Goal: Task Accomplishment & Management: Use online tool/utility

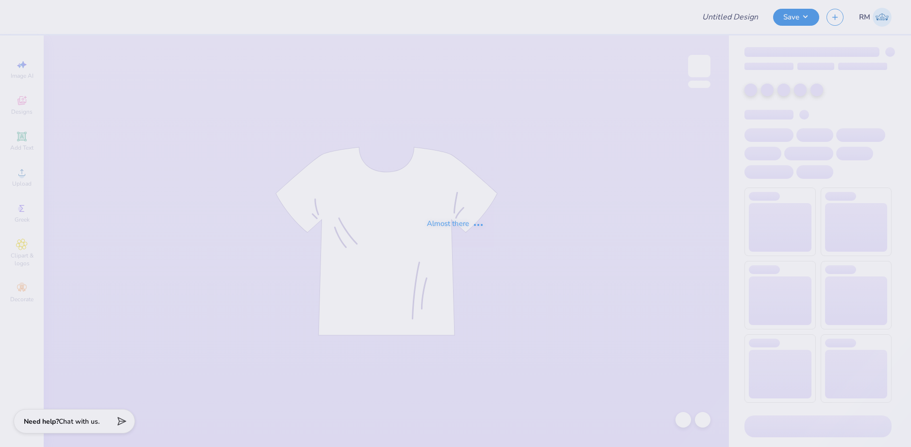
type input "Madeline Wichman : Syracuse University"
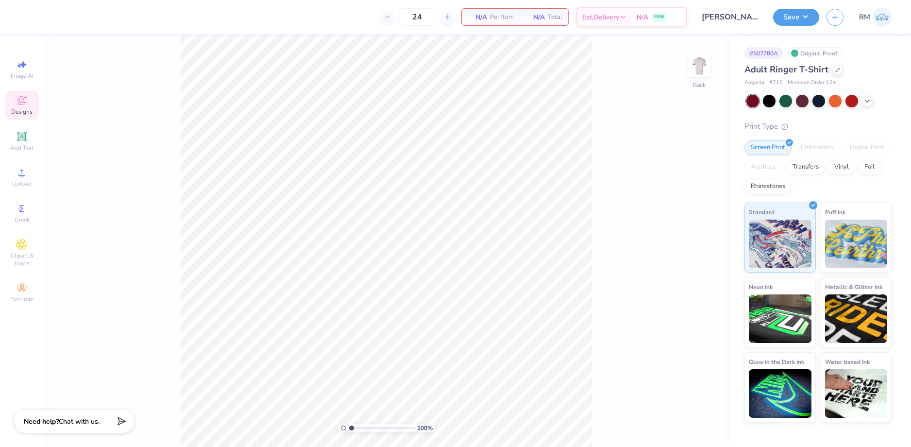
click at [21, 106] on icon at bounding box center [22, 101] width 12 height 12
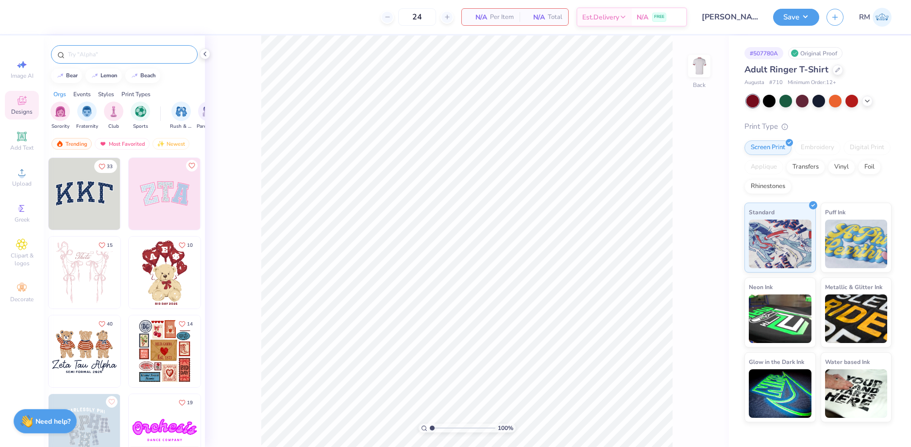
click at [93, 52] on input "text" at bounding box center [129, 55] width 124 height 10
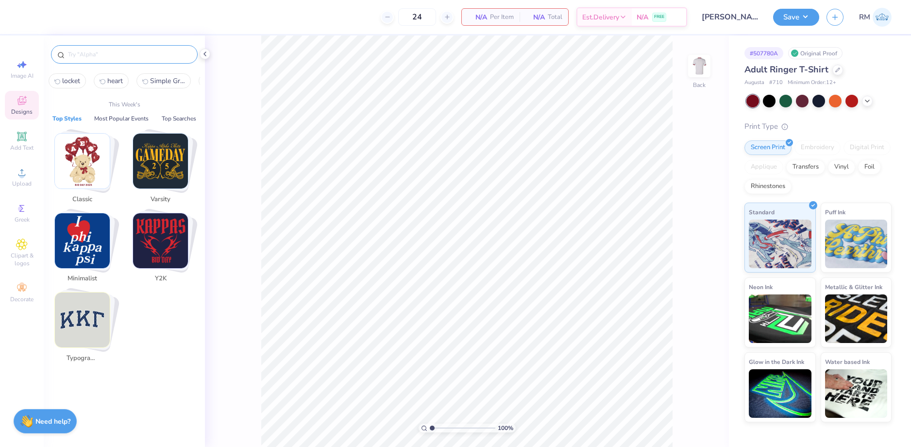
paste input "Zeta Tau Alpha Cute Teddy Bear Drawing Semi Formal Shirt"
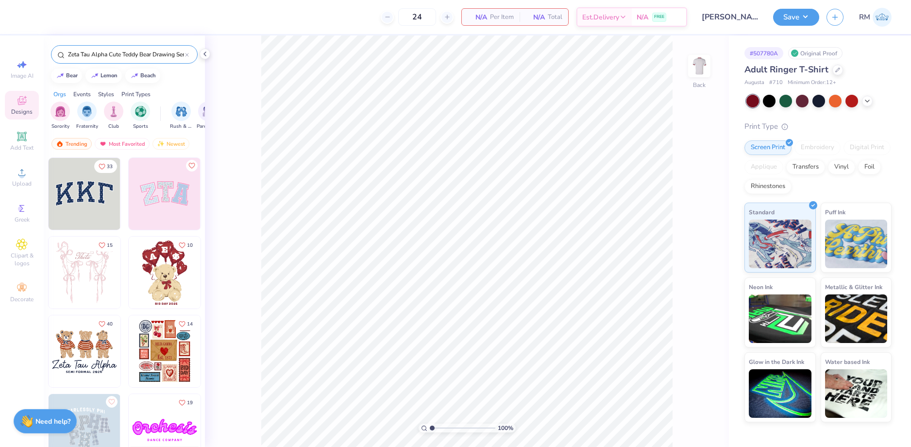
scroll to position [0, 40]
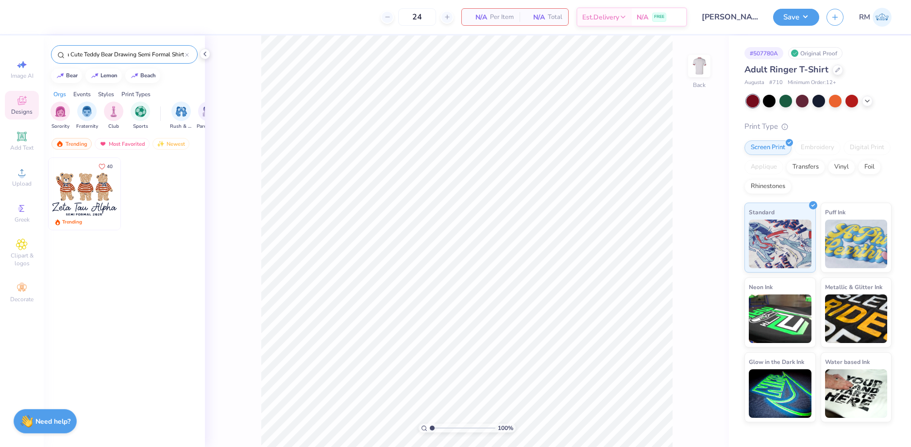
type input "Zeta Tau Alpha Cute Teddy Bear Drawing Semi Formal Shirt"
click at [89, 203] on img at bounding box center [85, 194] width 72 height 72
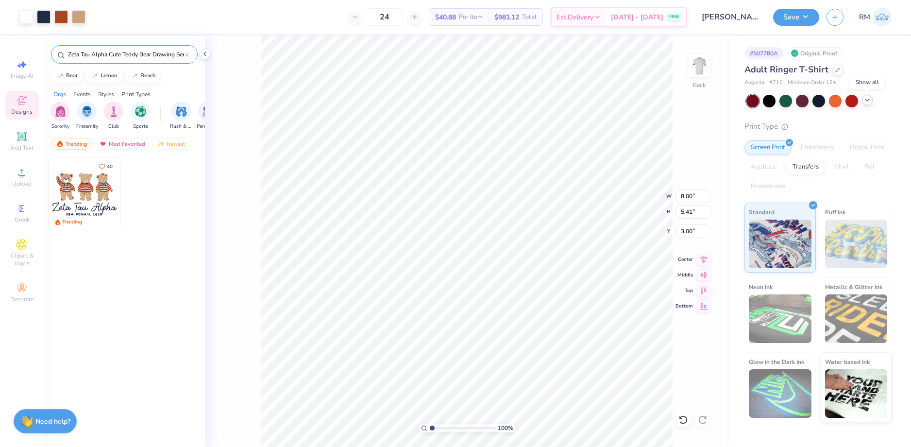
click at [867, 102] on icon at bounding box center [867, 100] width 8 height 8
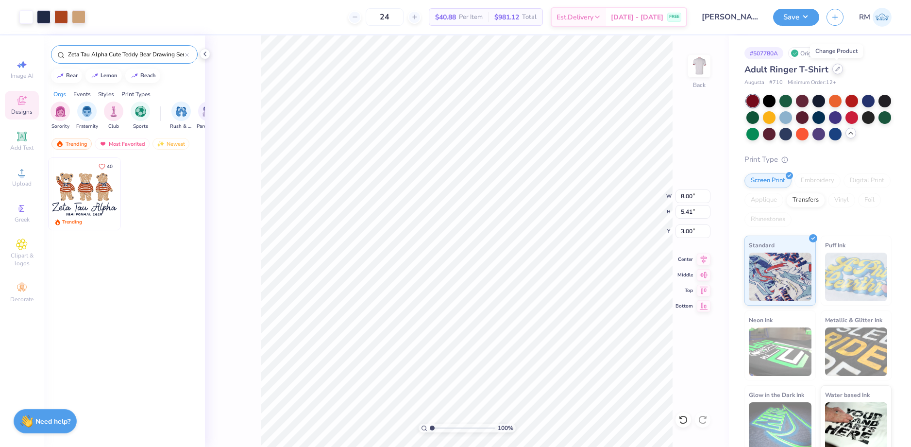
click at [835, 68] on icon at bounding box center [837, 69] width 5 height 5
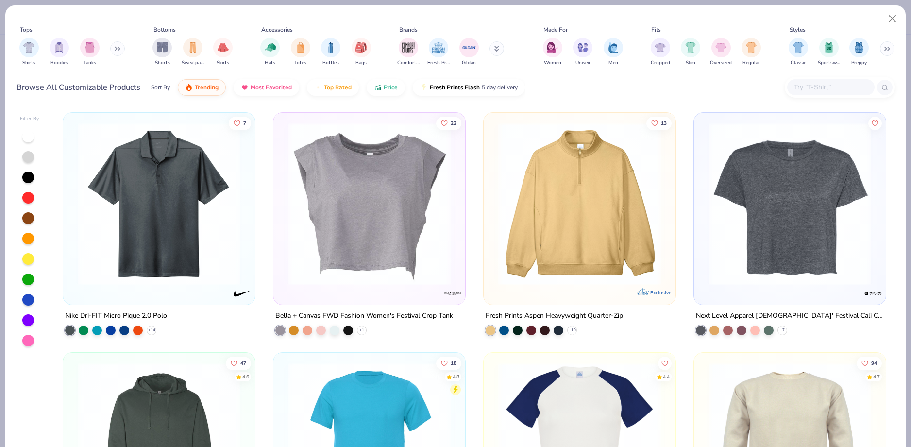
click at [826, 87] on input "text" at bounding box center [830, 87] width 75 height 11
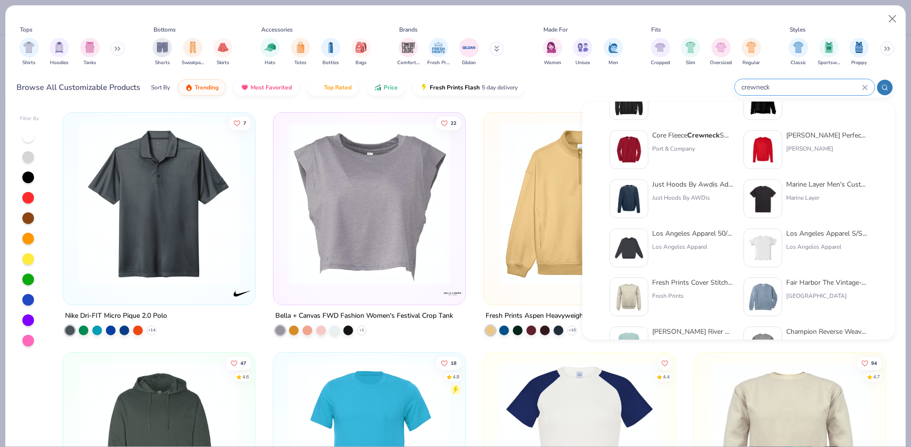
scroll to position [340, 0]
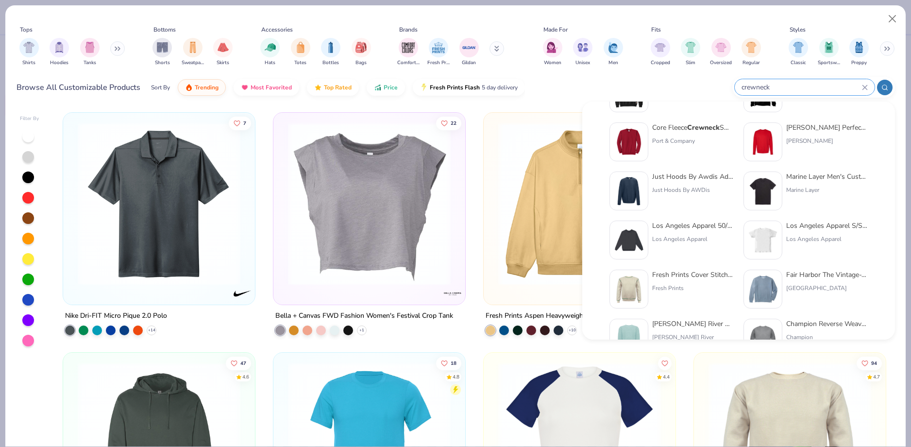
type input "crewneck"
click at [889, 16] on button "Close" at bounding box center [892, 19] width 18 height 18
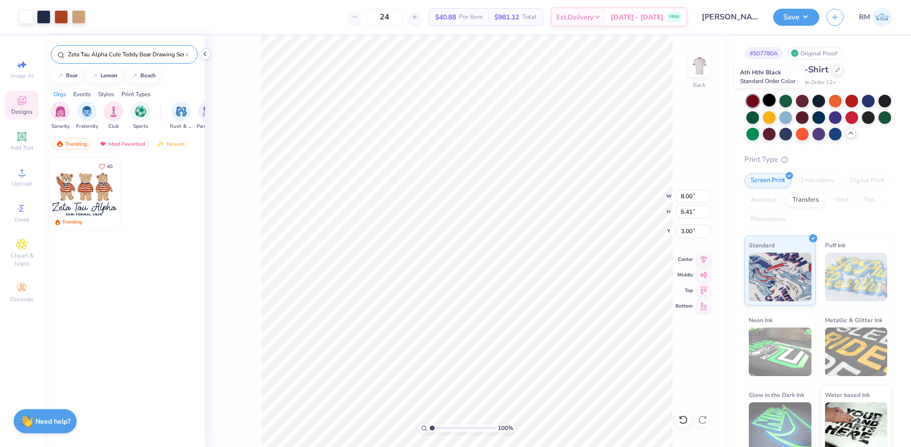
click at [767, 103] on div at bounding box center [769, 100] width 13 height 13
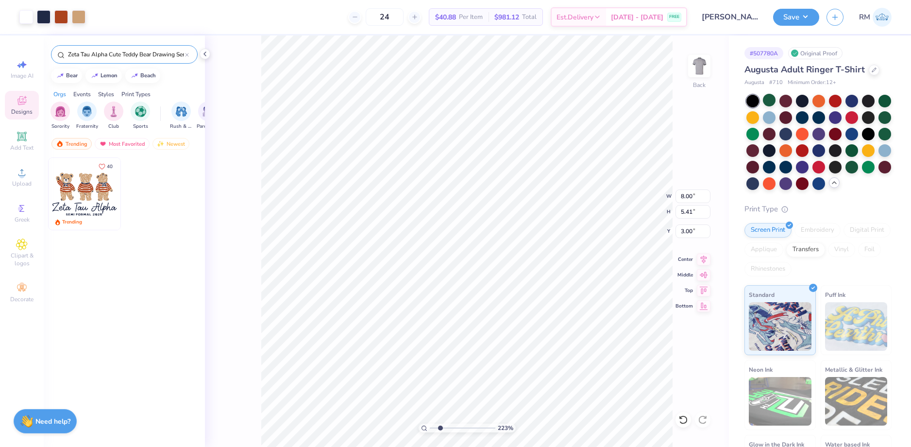
drag, startPoint x: 434, startPoint y: 428, endPoint x: 440, endPoint y: 428, distance: 5.4
type input "2.23"
click at [440, 428] on input "range" at bounding box center [463, 427] width 66 height 9
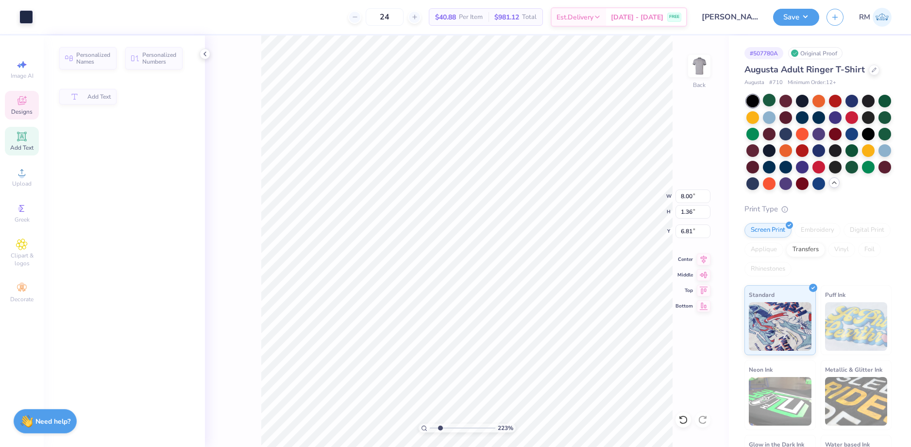
type input "1.36"
type input "6.81"
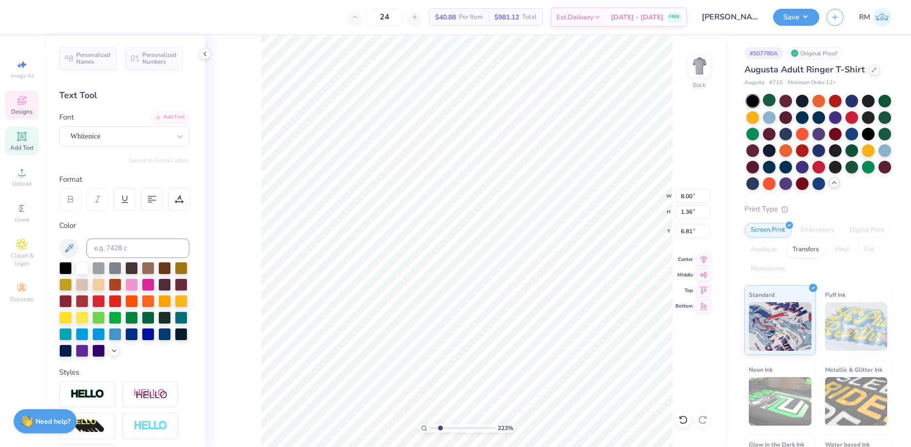
scroll to position [8, 3]
paste textarea "alpha epsilon phi"
type textarea "Alpha Epsilon Phi"
type input "4.52"
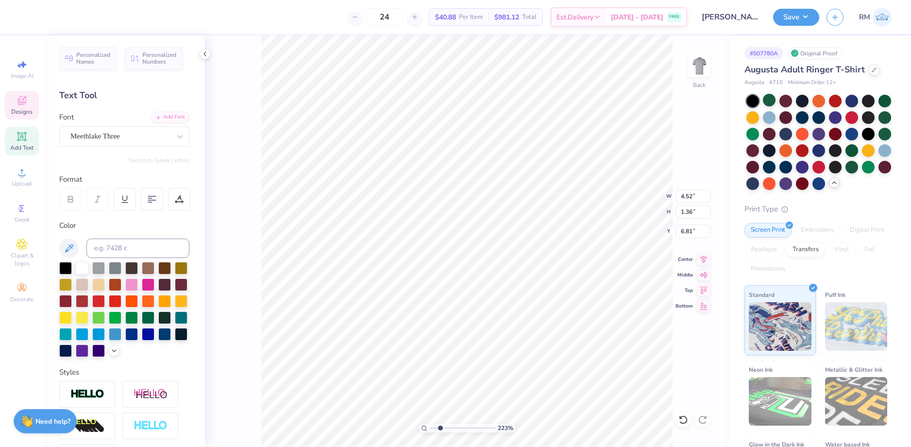
type input "0.28"
type input "8.13"
click at [523, 190] on li "Cut" at bounding box center [538, 188] width 76 height 19
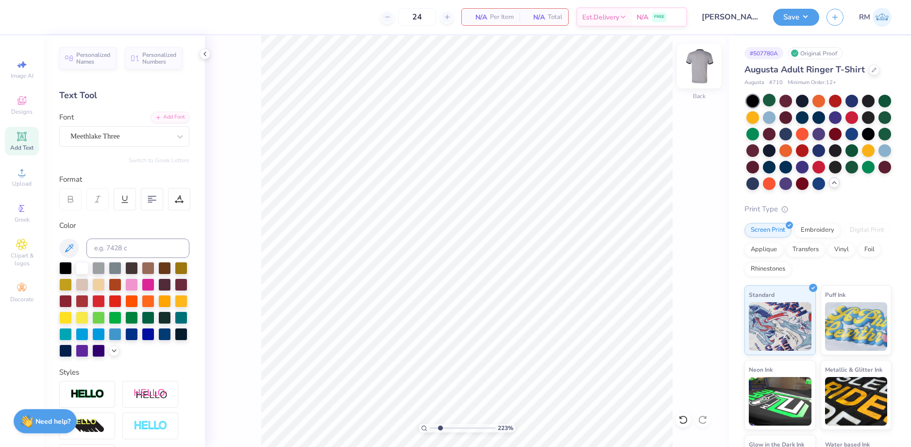
click at [703, 66] on img at bounding box center [699, 66] width 39 height 39
click at [469, 222] on li "Paste" at bounding box center [483, 226] width 76 height 19
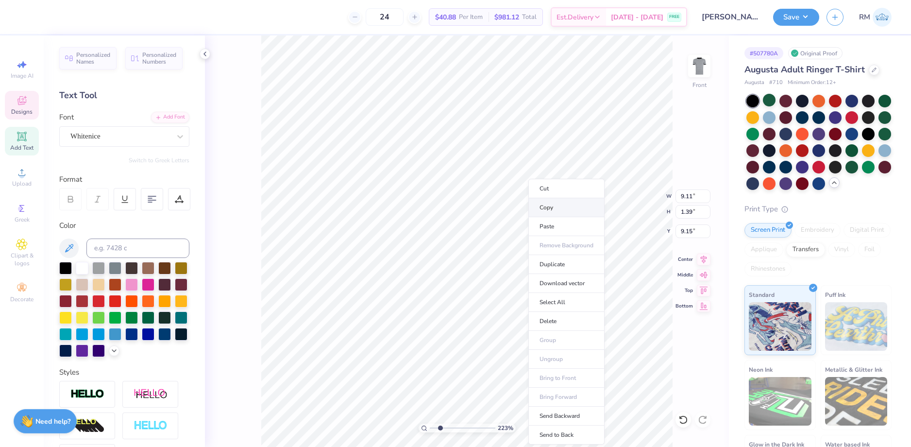
click at [546, 208] on li "Copy" at bounding box center [566, 207] width 76 height 19
click at [690, 58] on img at bounding box center [699, 66] width 39 height 39
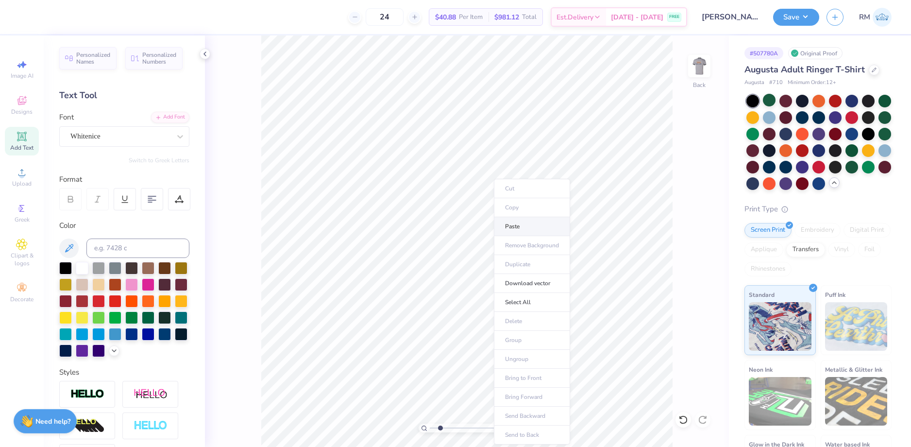
click at [514, 230] on li "Paste" at bounding box center [532, 226] width 76 height 19
type textarea "751"
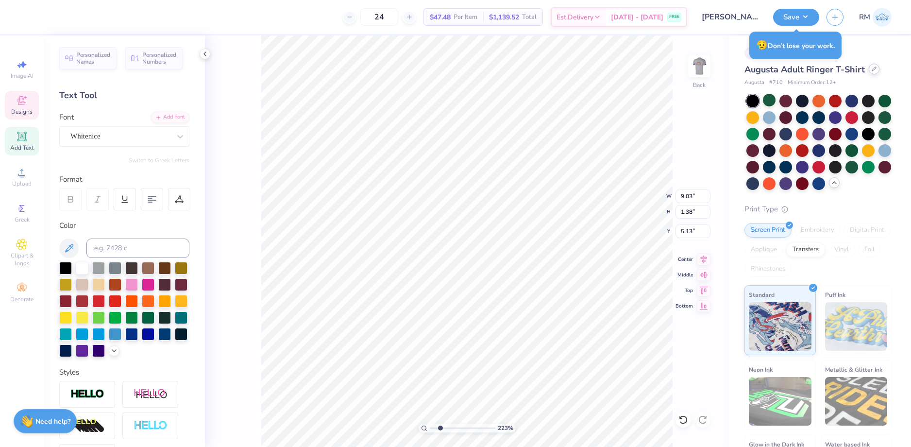
click at [870, 72] on div at bounding box center [873, 69] width 11 height 11
type input "1.47"
type input "0.99"
type input "5.33"
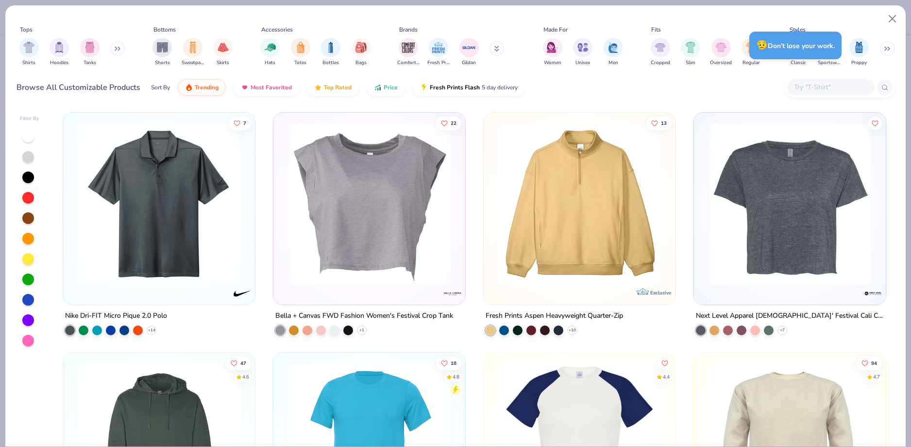
click at [816, 88] on input "text" at bounding box center [830, 87] width 75 height 11
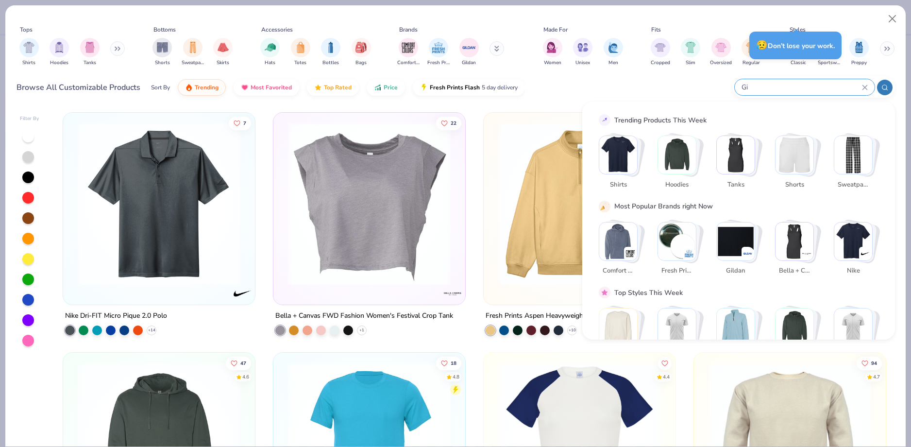
type input "G"
paste input "Gildan G180 - Ash"
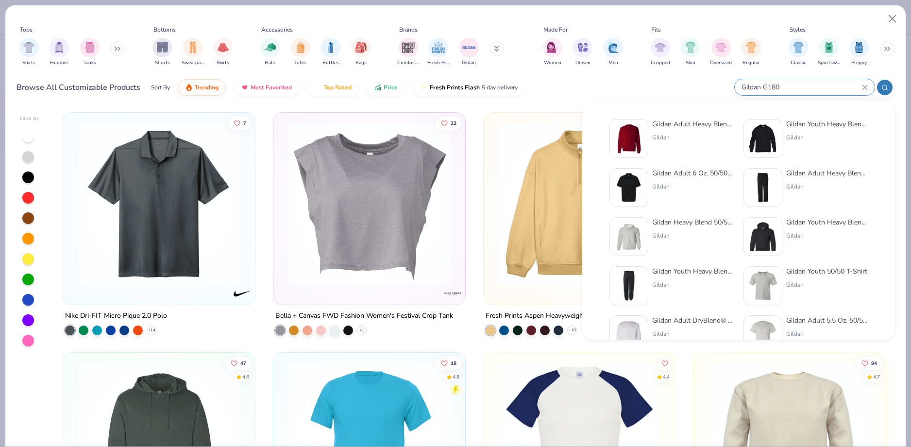
type input "Gildan G180"
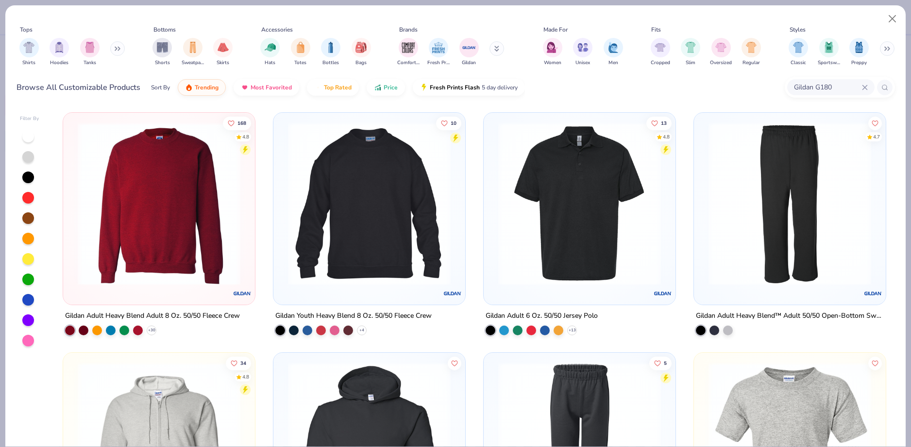
click at [137, 233] on img at bounding box center [159, 203] width 172 height 163
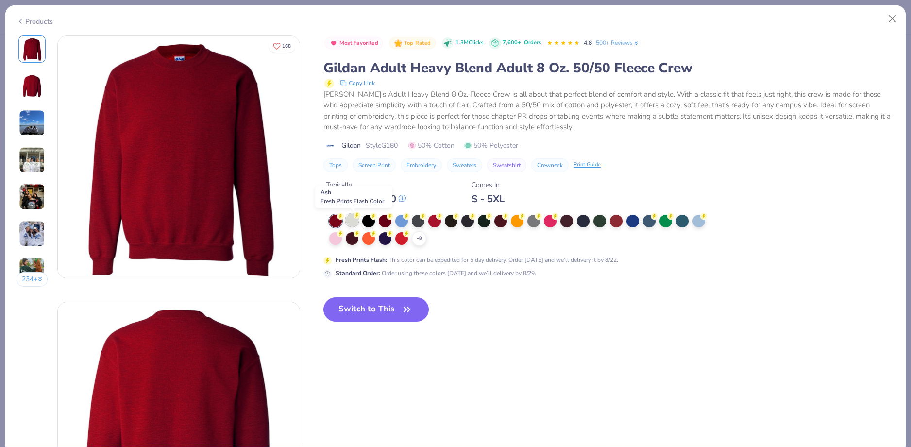
click at [350, 217] on div at bounding box center [352, 220] width 13 height 13
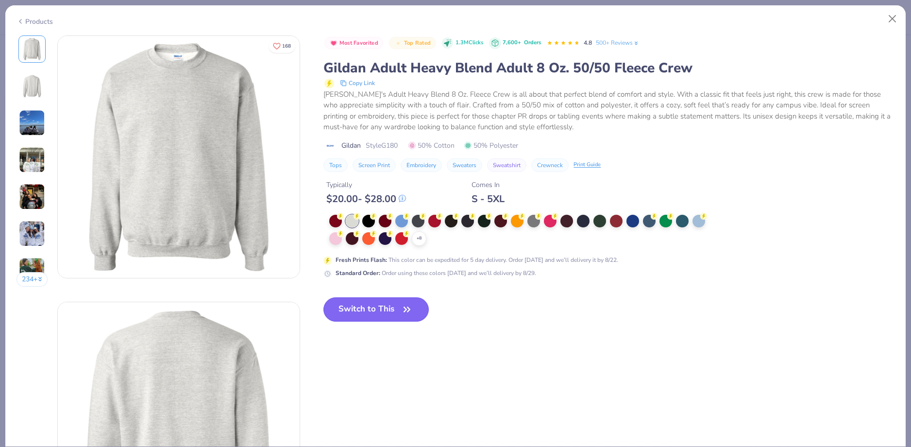
click at [395, 303] on button "Switch to This" at bounding box center [375, 309] width 105 height 24
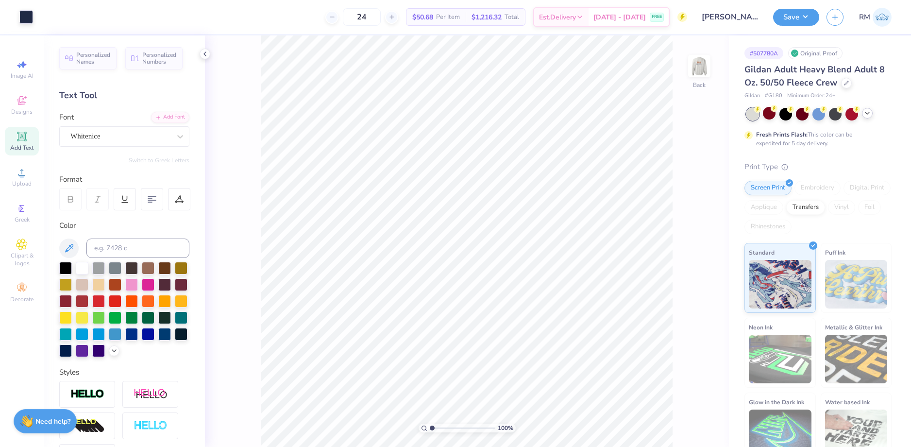
drag, startPoint x: 439, startPoint y: 427, endPoint x: 431, endPoint y: 428, distance: 8.8
type input "1"
click at [431, 428] on input "range" at bounding box center [463, 427] width 66 height 9
type textarea "1901"
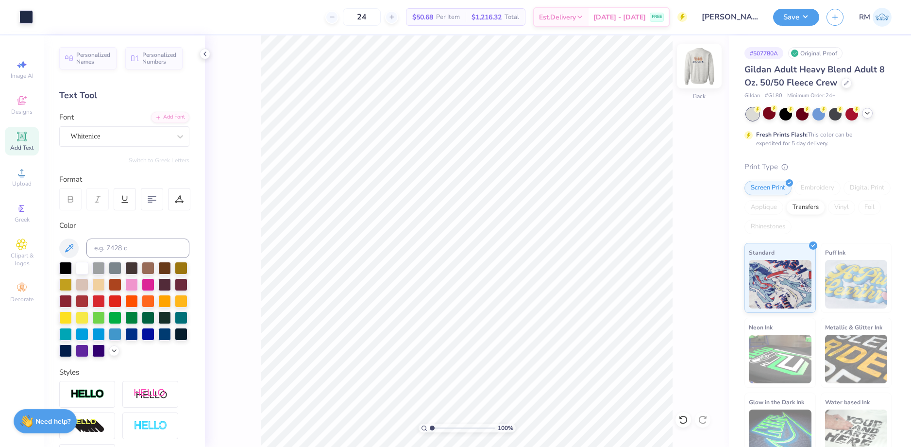
click at [700, 70] on img at bounding box center [699, 66] width 39 height 39
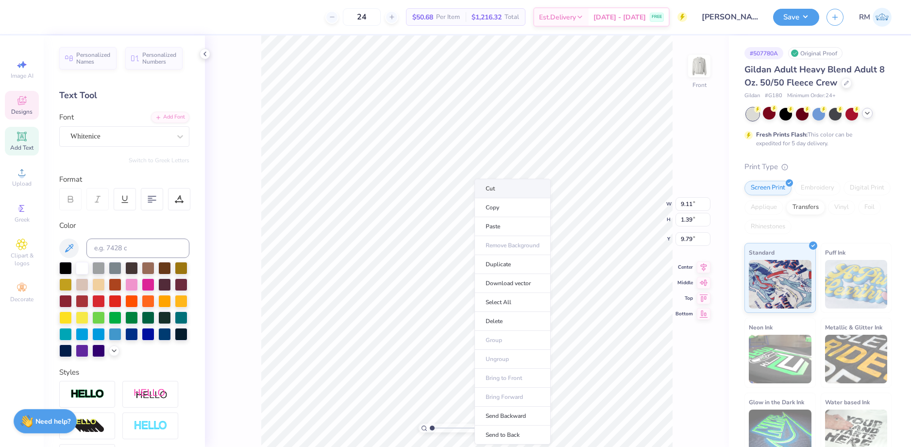
click at [494, 191] on li "Cut" at bounding box center [512, 188] width 76 height 19
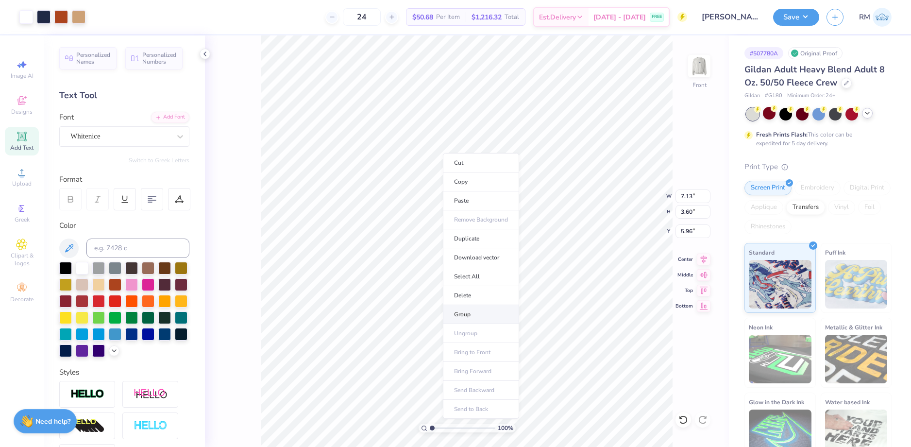
click at [464, 312] on li "Group" at bounding box center [481, 314] width 76 height 19
click at [701, 260] on icon at bounding box center [704, 258] width 14 height 12
click at [683, 228] on input "20.78" at bounding box center [692, 231] width 35 height 14
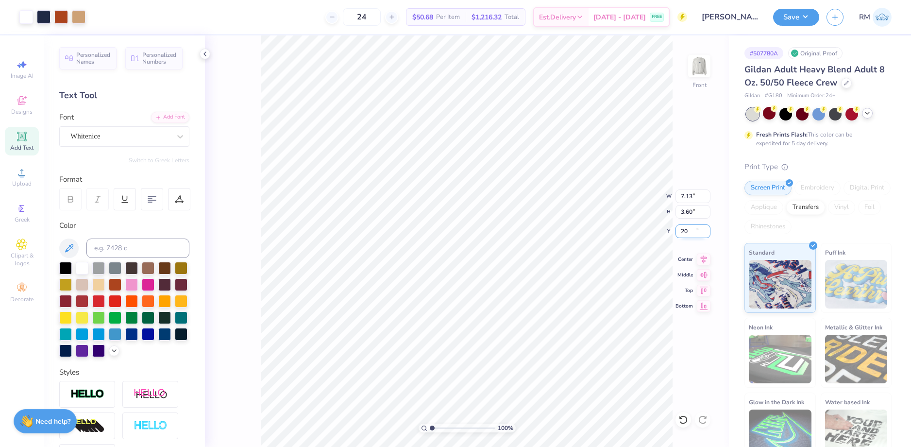
type input "20.00"
click at [693, 197] on input "7.13" at bounding box center [692, 196] width 35 height 14
type input "7.00"
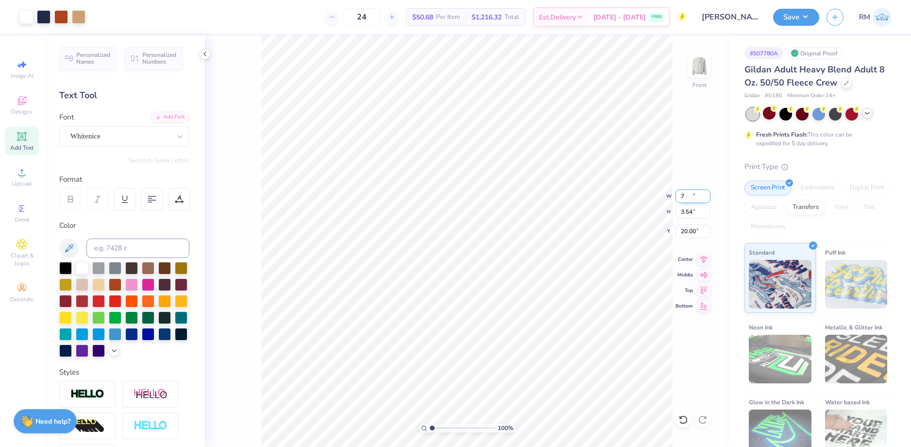
type input "3.54"
type input "20.03"
click at [693, 197] on input "7.00" at bounding box center [692, 196] width 35 height 14
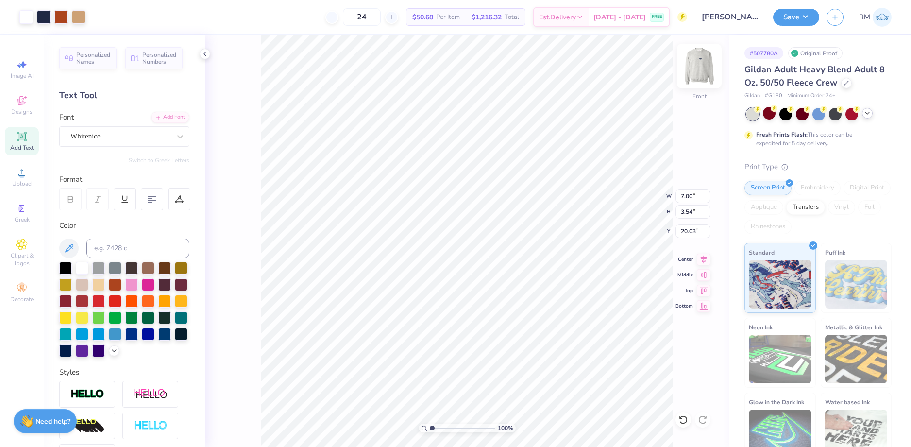
click at [699, 62] on img at bounding box center [699, 66] width 39 height 39
type input "5.04"
type input "1.73"
type input "0.98"
type input "5.99"
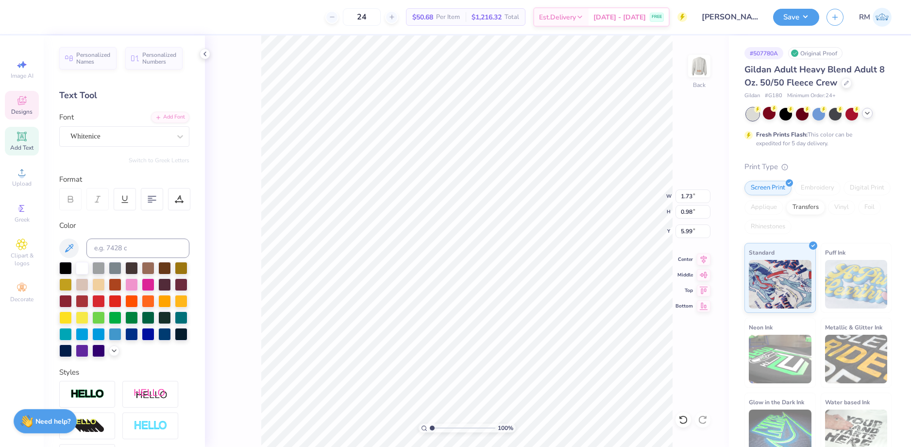
type input "3.96"
type input "2.25"
type input "4.38"
click at [697, 256] on icon at bounding box center [704, 258] width 14 height 12
click at [701, 257] on icon at bounding box center [703, 258] width 6 height 8
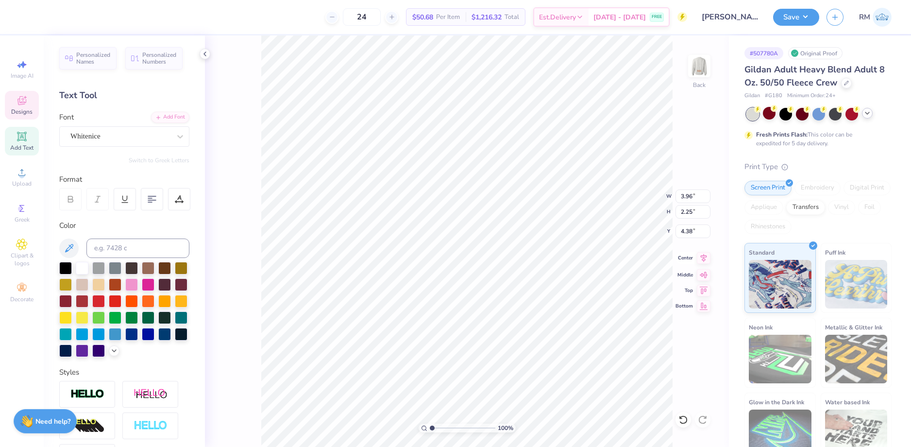
type input "9.09"
type input "1.39"
type input "7.46"
click at [705, 255] on icon at bounding box center [703, 258] width 6 height 8
click at [475, 338] on li "Group" at bounding box center [487, 340] width 76 height 19
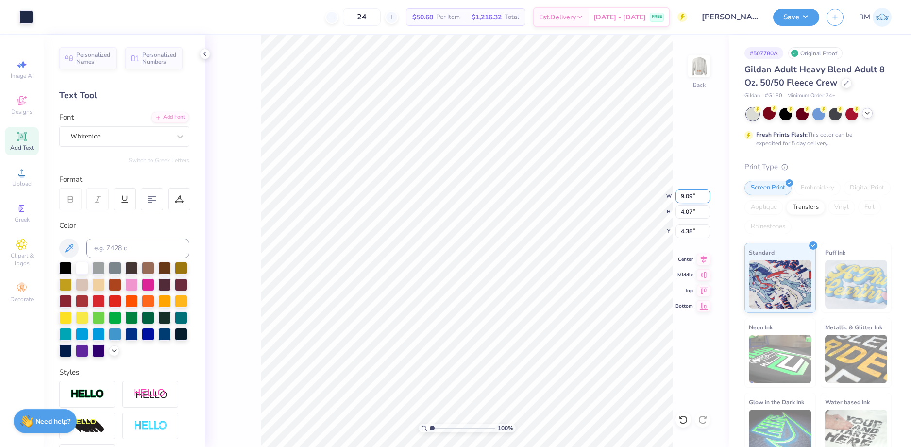
click at [687, 201] on input "9.09" at bounding box center [692, 196] width 35 height 14
type input "10"
click at [689, 234] on input "4.38" at bounding box center [692, 231] width 35 height 14
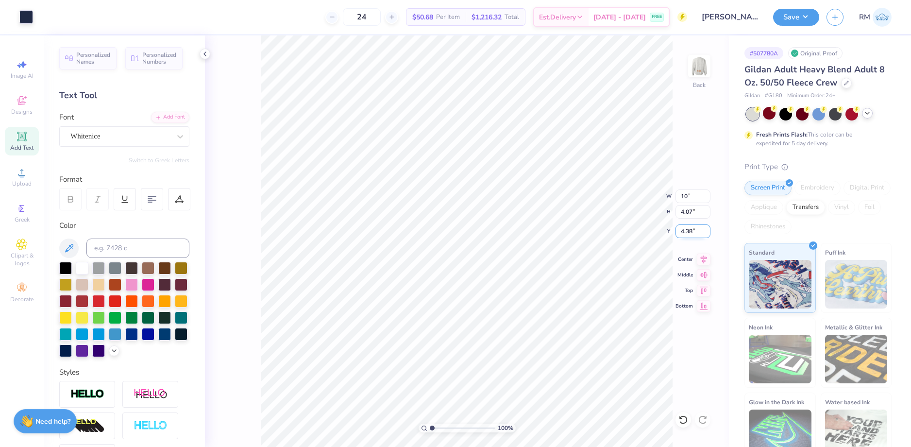
click at [689, 234] on input "4.38" at bounding box center [692, 231] width 35 height 14
type input "3.00"
click at [201, 52] on icon at bounding box center [205, 54] width 8 height 8
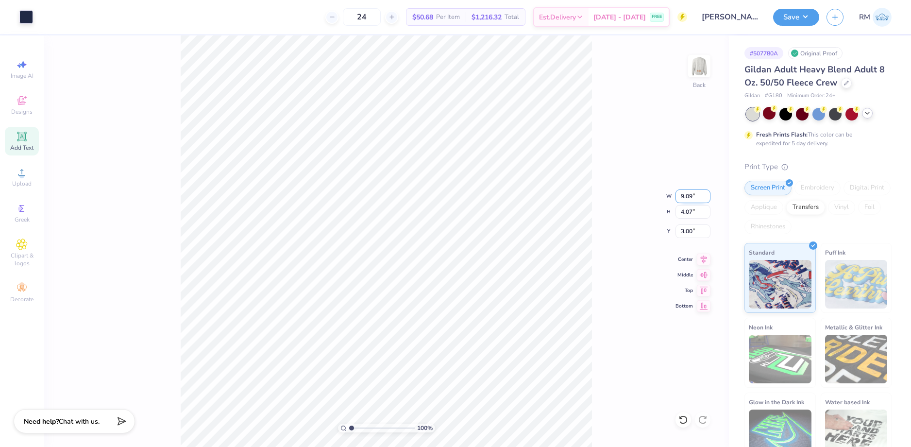
click at [690, 197] on input "9.09" at bounding box center [692, 196] width 35 height 14
type input "9.00"
type input "4.03"
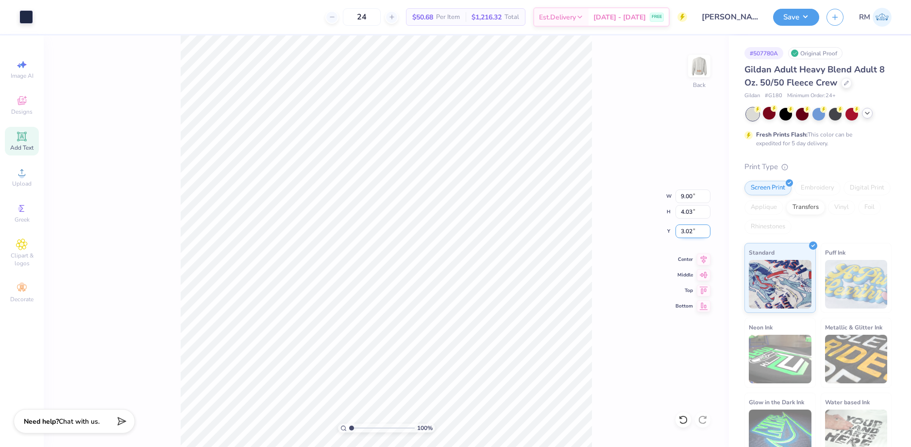
click at [688, 235] on input "3.02" at bounding box center [692, 231] width 35 height 14
type input "3.00"
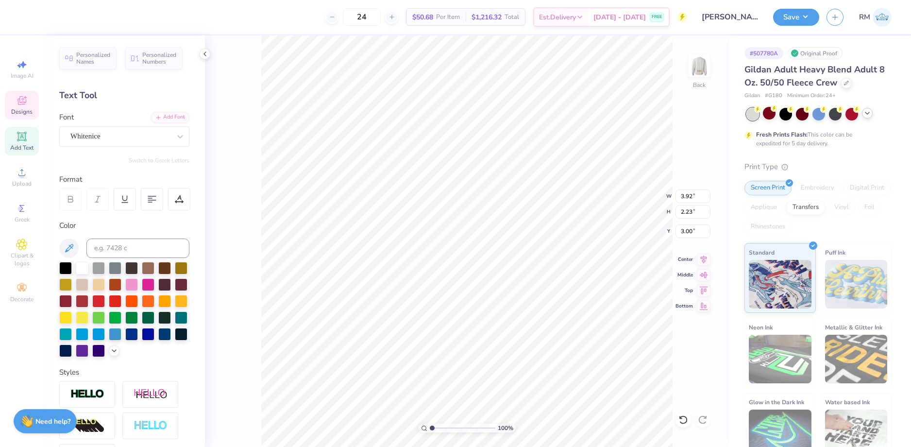
type textarea "1909"
click at [501, 324] on li "Group" at bounding box center [508, 321] width 76 height 19
click at [700, 70] on img at bounding box center [699, 66] width 39 height 39
click at [696, 232] on input "20.03" at bounding box center [692, 231] width 35 height 14
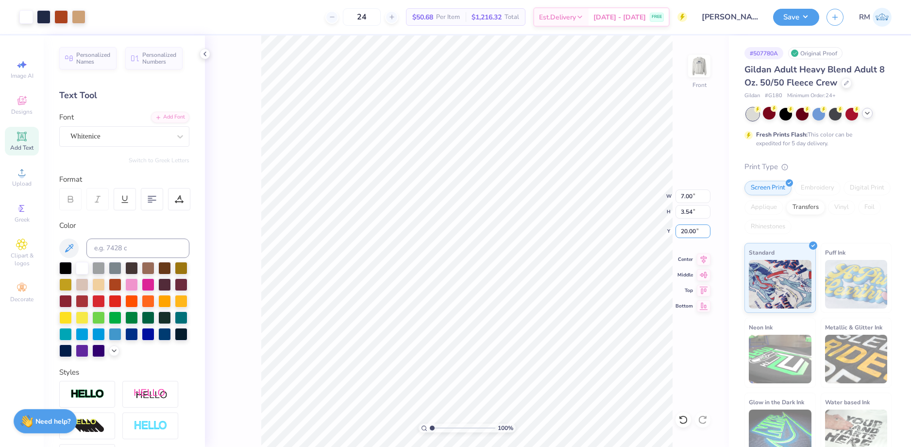
type input "20.00"
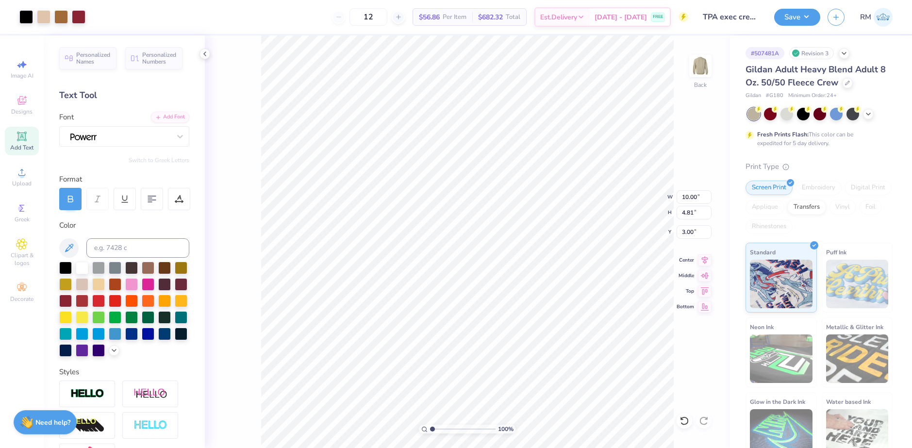
click at [814, 17] on button "Save" at bounding box center [797, 17] width 46 height 17
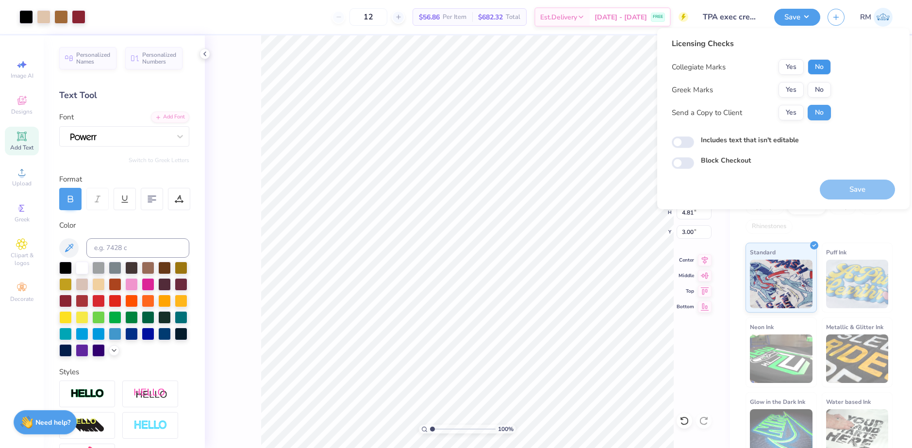
click at [824, 68] on button "No" at bounding box center [819, 67] width 23 height 16
click at [793, 86] on button "Yes" at bounding box center [791, 90] width 25 height 16
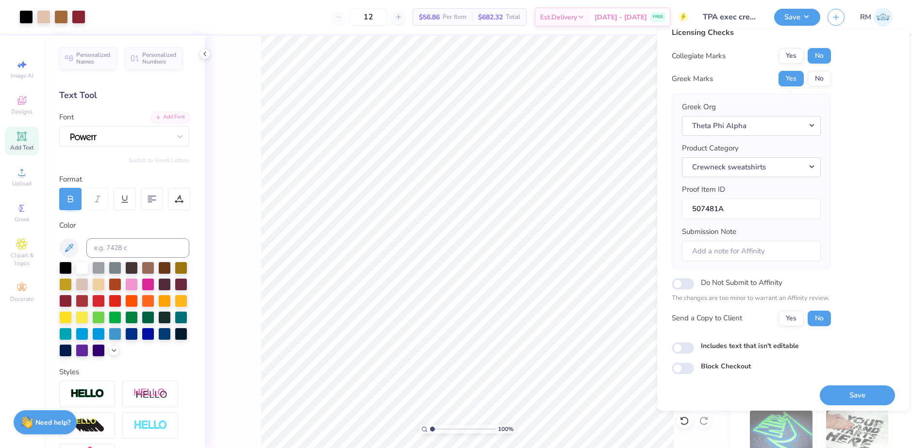
scroll to position [17, 0]
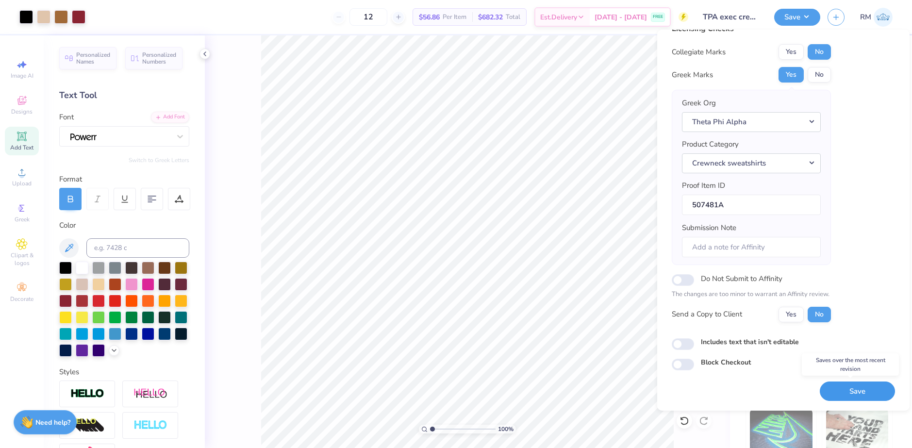
click at [835, 390] on button "Save" at bounding box center [857, 392] width 75 height 20
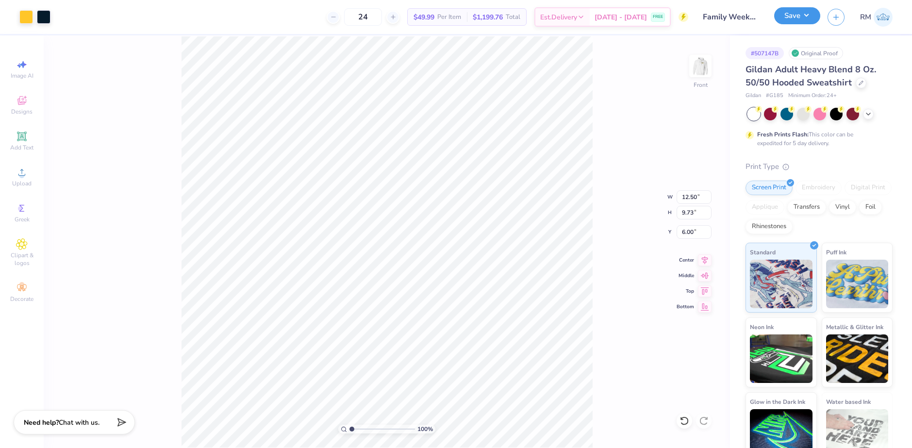
click at [808, 17] on button "Save" at bounding box center [797, 15] width 46 height 17
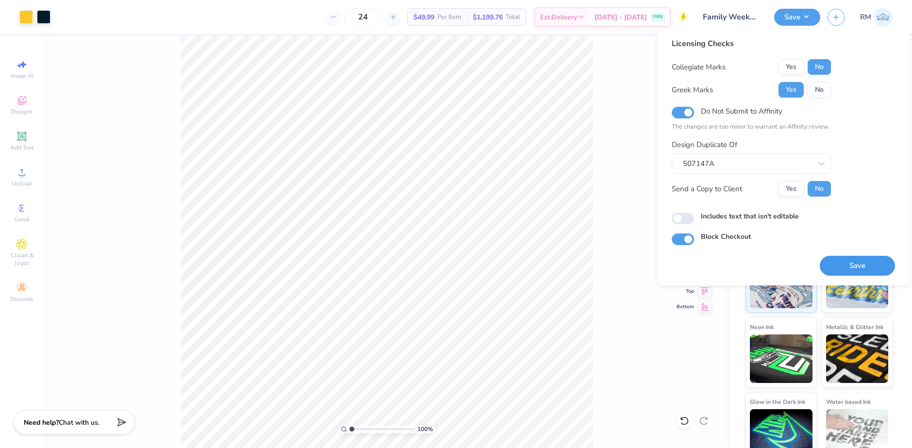
click at [849, 267] on button "Save" at bounding box center [857, 266] width 75 height 20
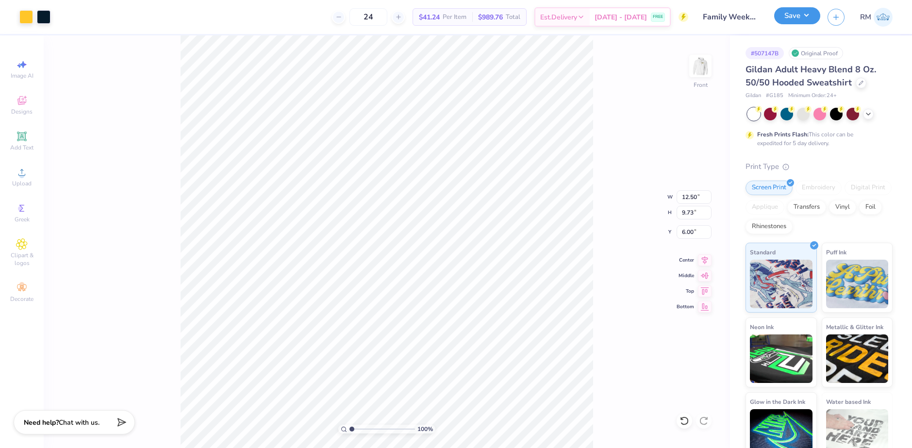
click at [809, 16] on button "Save" at bounding box center [797, 15] width 46 height 17
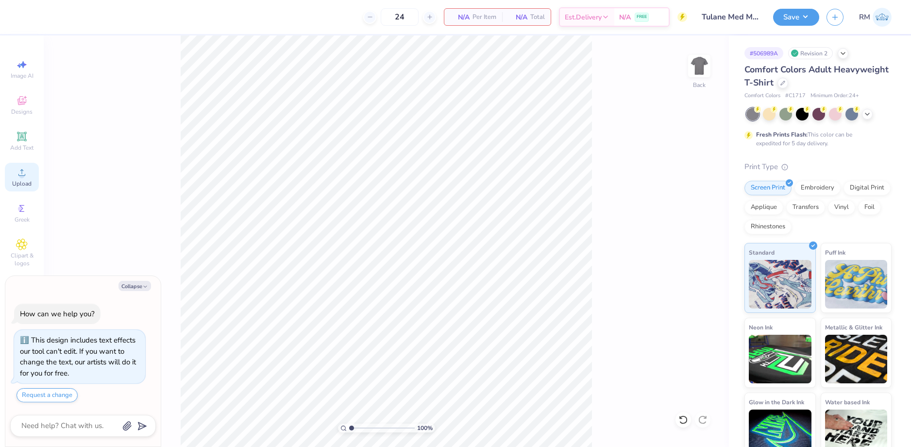
click at [16, 175] on div "Upload" at bounding box center [22, 177] width 34 height 29
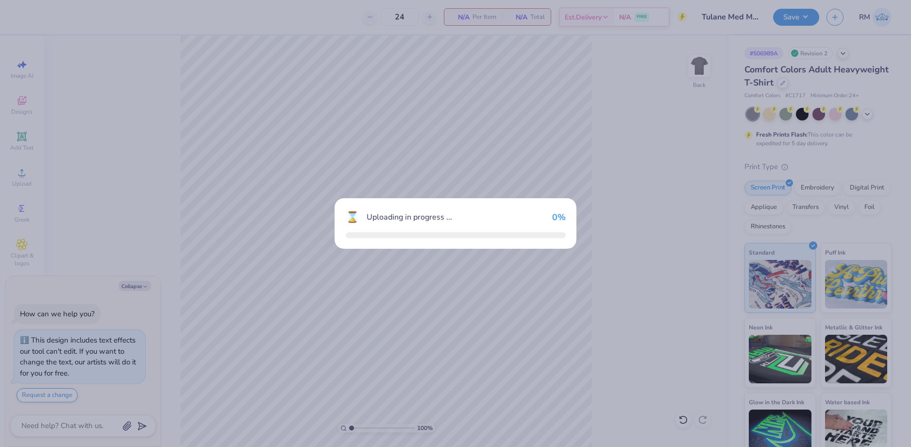
type textarea "x"
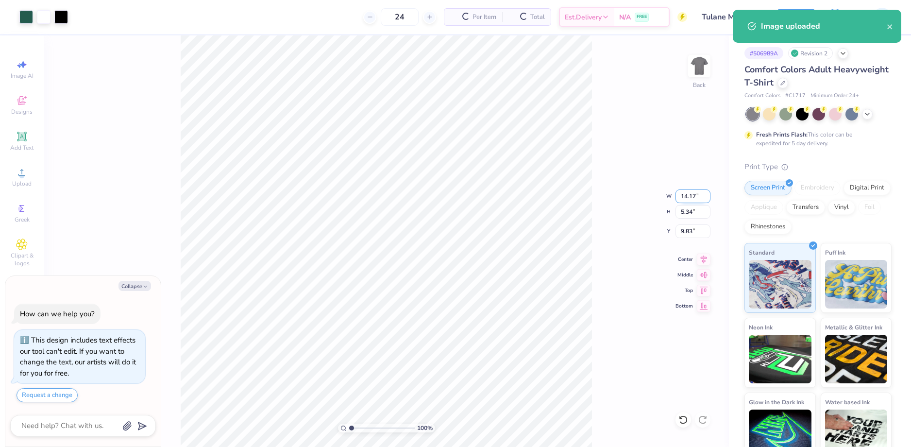
click at [688, 193] on input "14.17" at bounding box center [692, 196] width 35 height 14
type input "5.50"
type textarea "x"
type input "2.07"
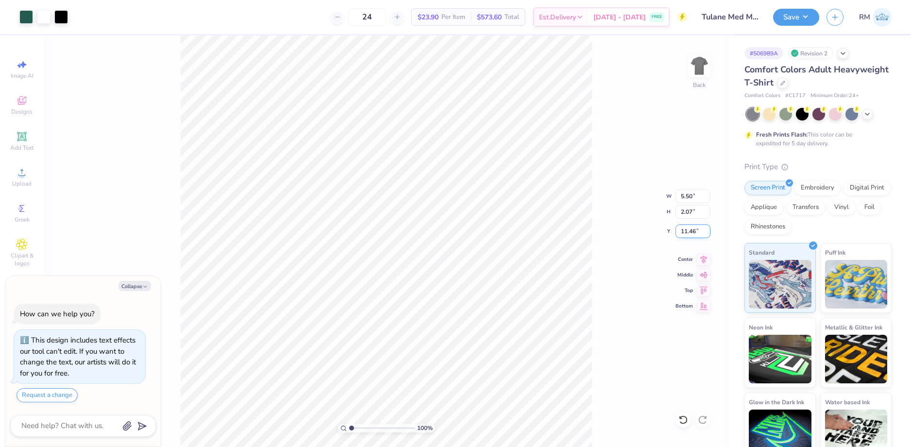
click at [690, 234] on input "11.46" at bounding box center [692, 231] width 35 height 14
drag, startPoint x: 690, startPoint y: 234, endPoint x: 689, endPoint y: 229, distance: 5.0
click at [689, 229] on input "11.46" at bounding box center [692, 231] width 35 height 14
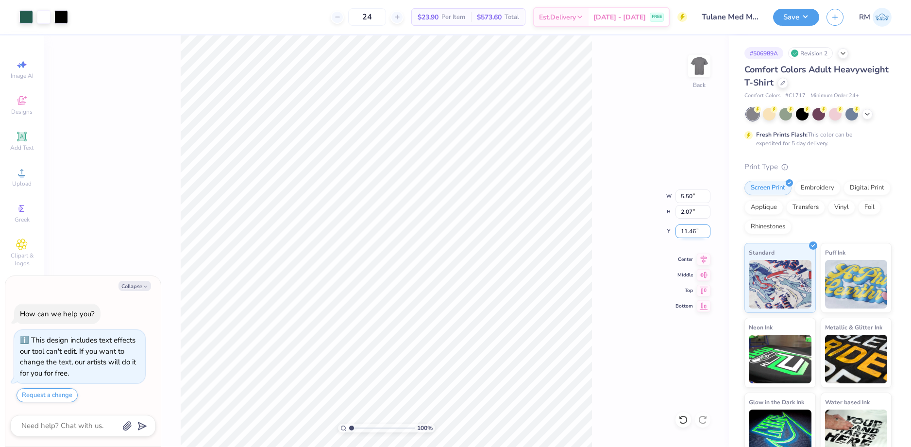
click at [689, 229] on input "11.46" at bounding box center [692, 231] width 35 height 14
type input "3"
type textarea "x"
type input "3.00"
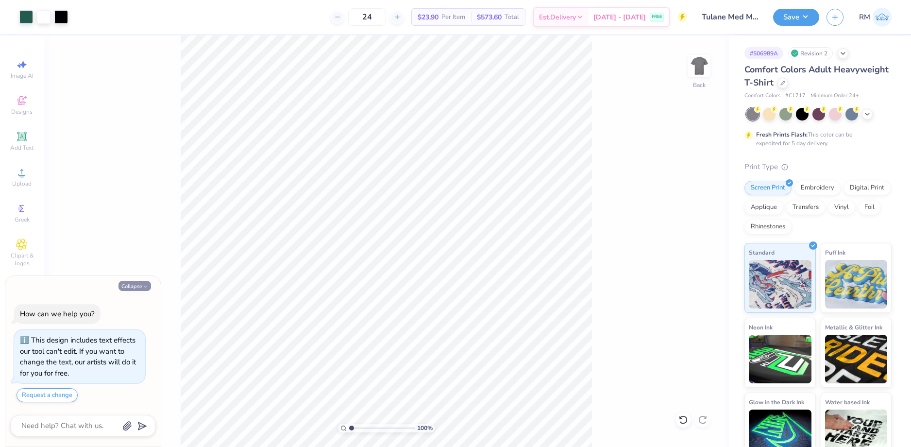
click at [144, 288] on icon "button" at bounding box center [145, 286] width 6 height 6
type textarea "x"
